Goal: Transaction & Acquisition: Download file/media

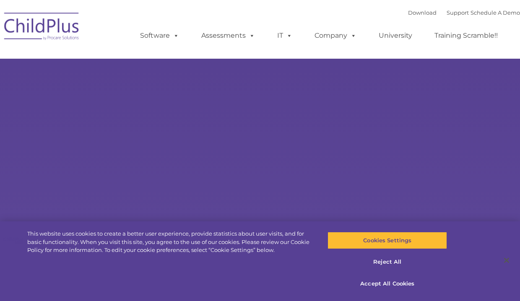
select select "MEDIUM"
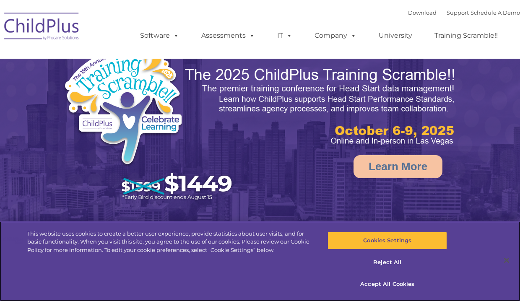
select select "MEDIUM"
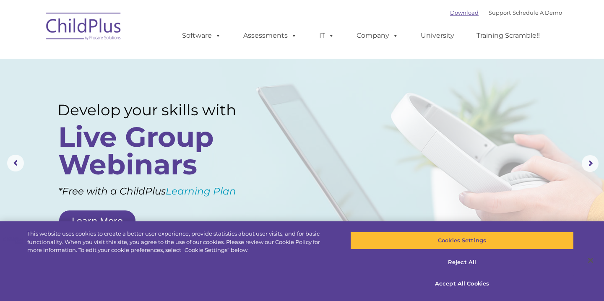
click at [451, 12] on link "Download" at bounding box center [464, 12] width 29 height 7
